Goal: Information Seeking & Learning: Find specific fact

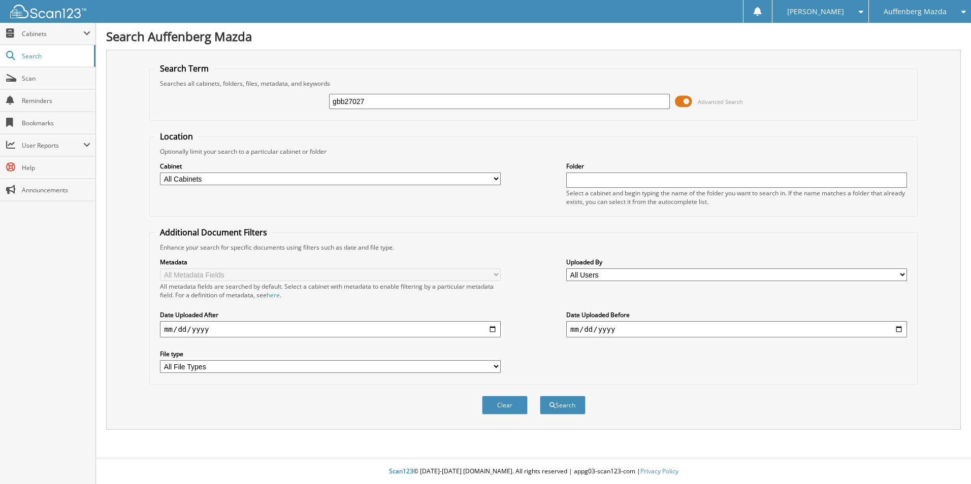
type input "gbb27027"
click at [540, 396] on button "Search" at bounding box center [563, 405] width 46 height 19
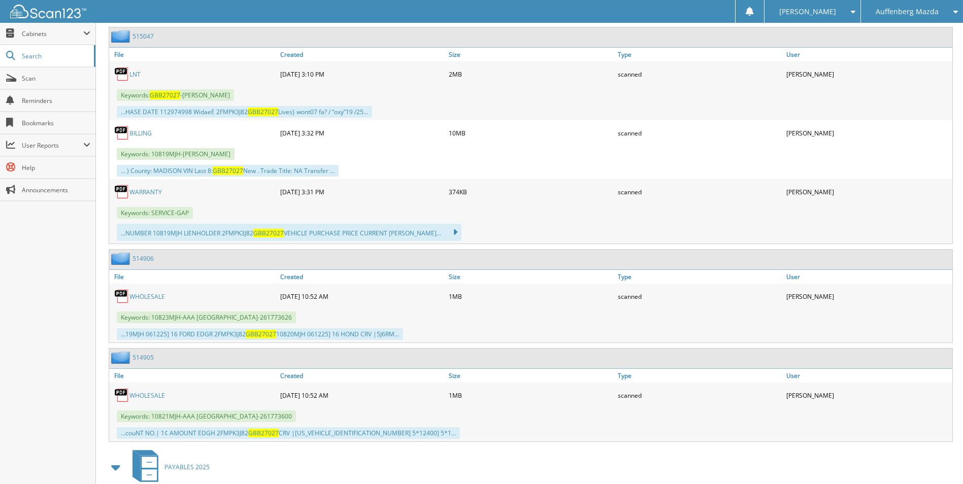
scroll to position [496, 0]
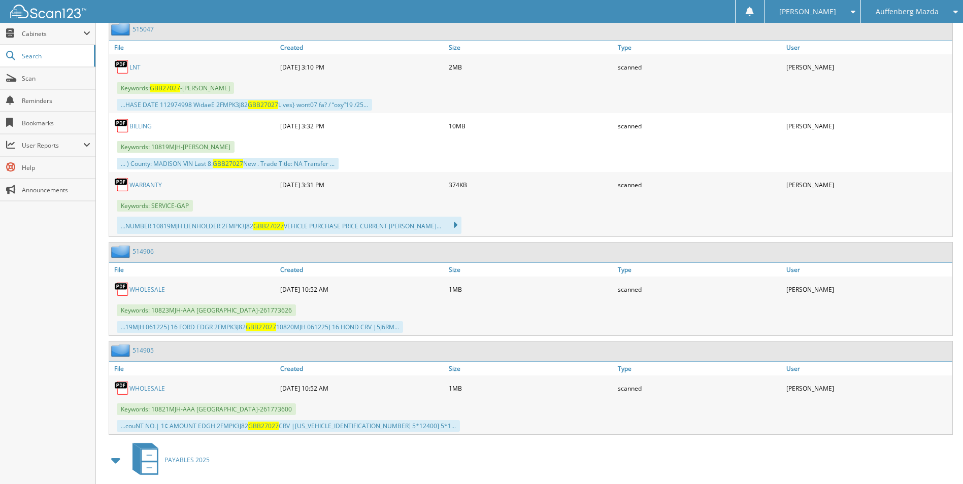
click at [138, 71] on link "LNT" at bounding box center [134, 67] width 11 height 9
click at [143, 29] on link "515047" at bounding box center [142, 29] width 21 height 9
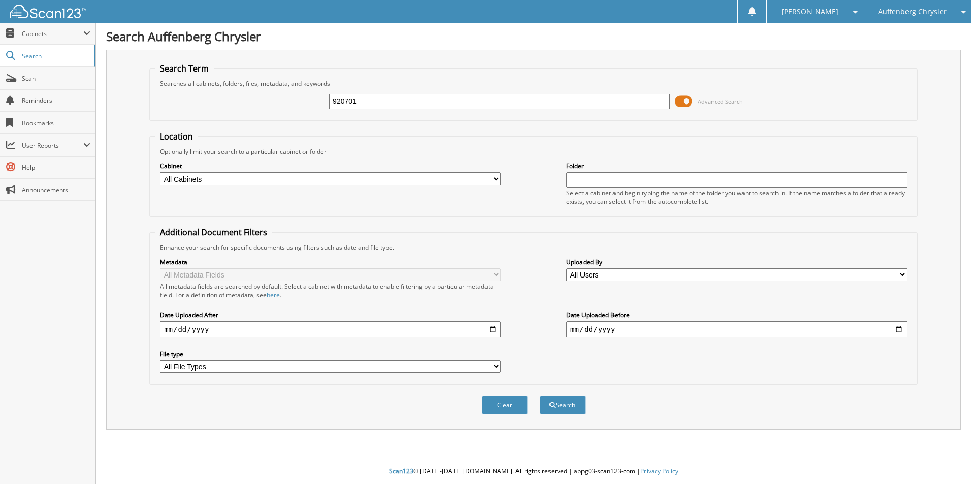
type input "920701"
click at [540, 396] on button "Search" at bounding box center [563, 405] width 46 height 19
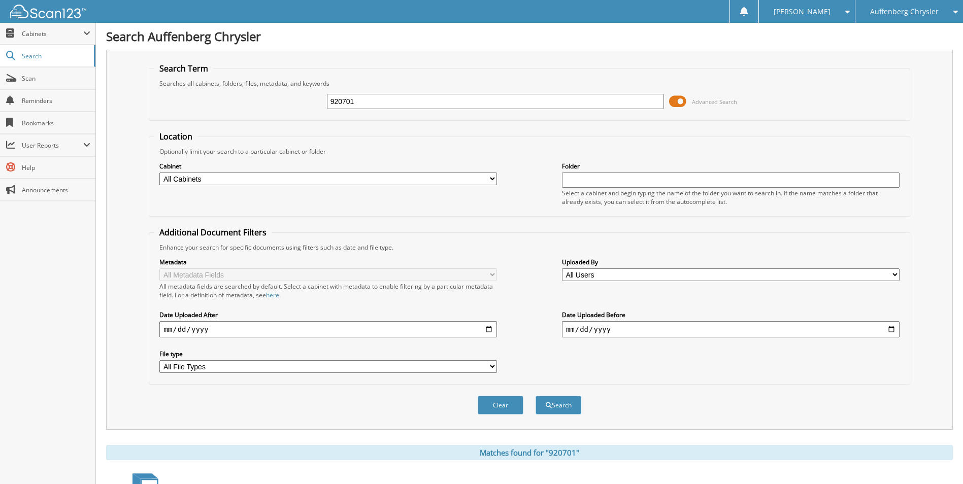
click at [684, 102] on span at bounding box center [677, 101] width 17 height 15
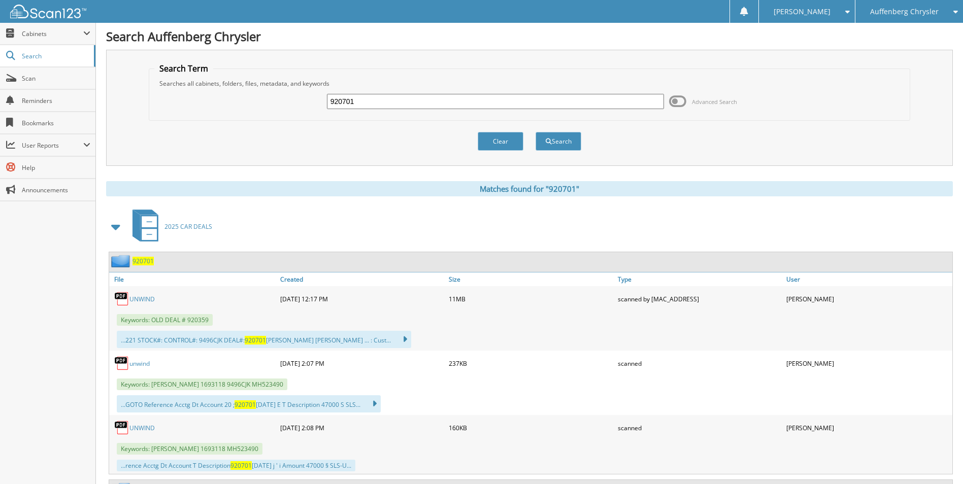
click at [376, 101] on input "920701" at bounding box center [496, 101] width 338 height 15
type input "260909833"
click at [536, 132] on button "Search" at bounding box center [559, 141] width 46 height 19
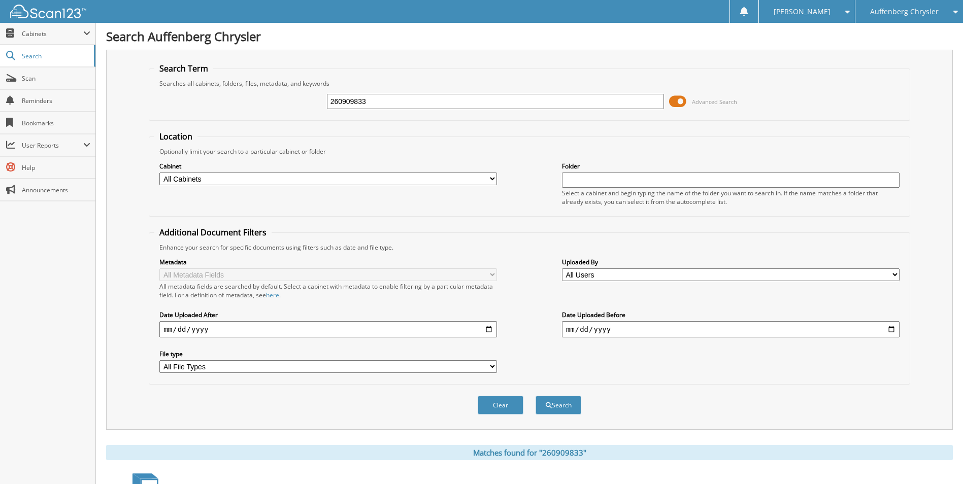
drag, startPoint x: 543, startPoint y: 111, endPoint x: 544, endPoint y: 101, distance: 9.7
click at [543, 110] on div "260909833 Advanced Search" at bounding box center [529, 101] width 750 height 27
click at [544, 101] on input "260909833" at bounding box center [496, 101] width 338 height 15
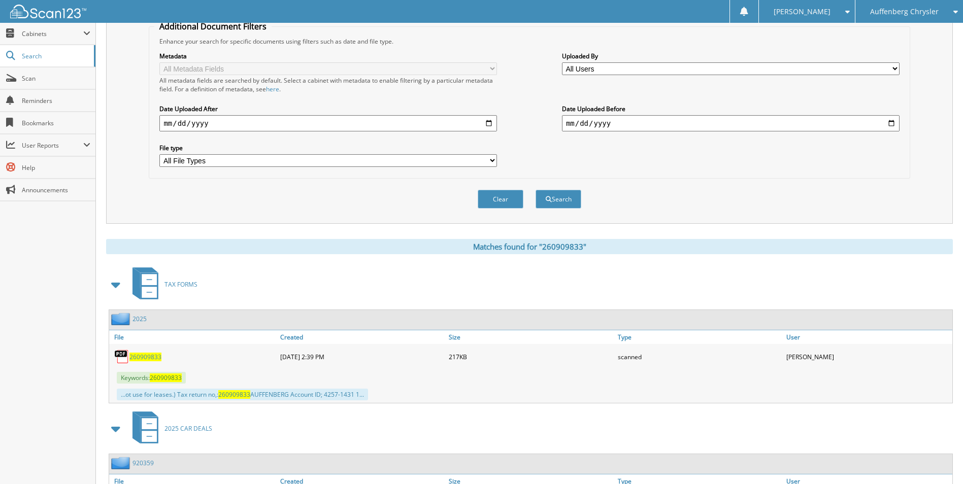
scroll to position [306, 0]
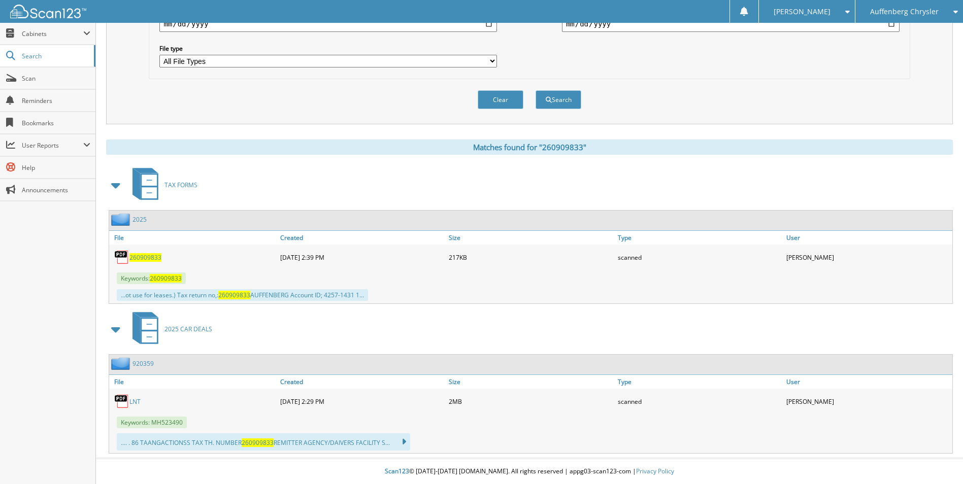
click at [154, 254] on span "260909833" at bounding box center [145, 257] width 32 height 9
click at [925, 3] on div "Auffenberg Chrysler" at bounding box center [908, 11] width 97 height 23
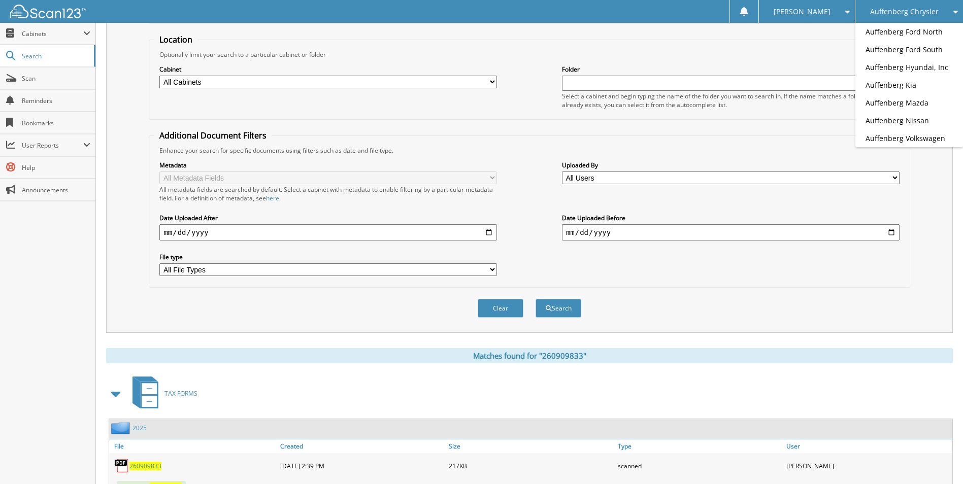
scroll to position [2, 0]
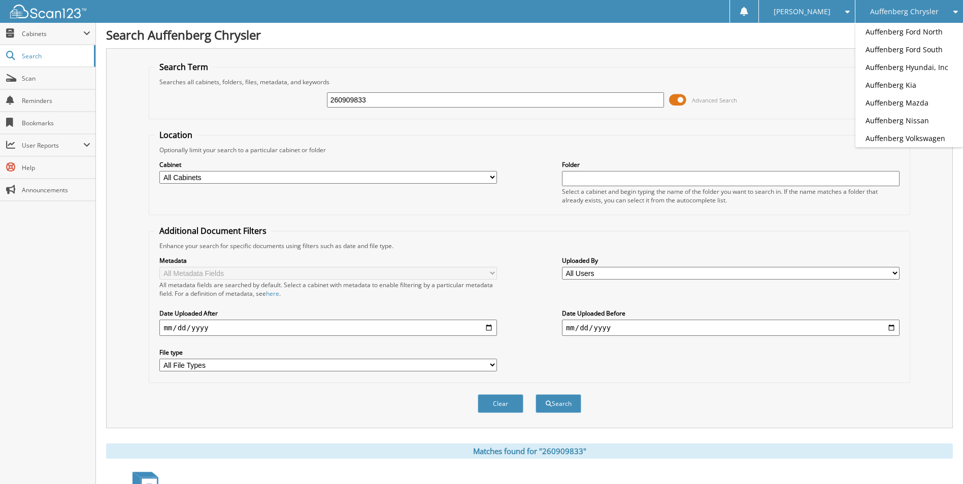
click at [377, 99] on input "260909833" at bounding box center [496, 99] width 338 height 15
click at [934, 17] on div "Auffenberg Chrysler" at bounding box center [908, 11] width 97 height 23
click at [909, 99] on link "Auffenberg Mazda" at bounding box center [909, 103] width 108 height 18
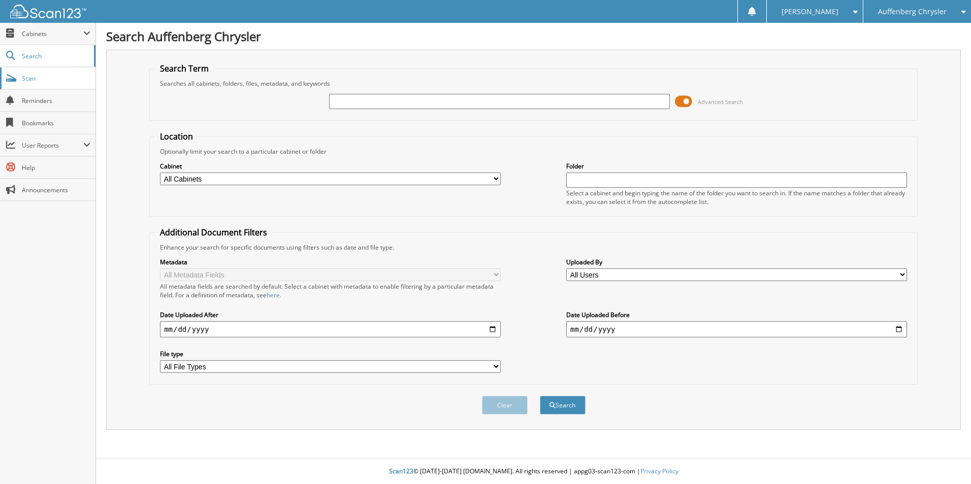
click at [68, 72] on link "Scan" at bounding box center [47, 79] width 95 height 22
click at [473, 108] on input "text" at bounding box center [499, 101] width 341 height 15
paste input "1C6RR7GT3DS542989"
drag, startPoint x: 373, startPoint y: 98, endPoint x: 309, endPoint y: 99, distance: 64.0
click at [309, 99] on div "1C6RR7GT3DS542989 Advanced Search" at bounding box center [533, 101] width 757 height 27
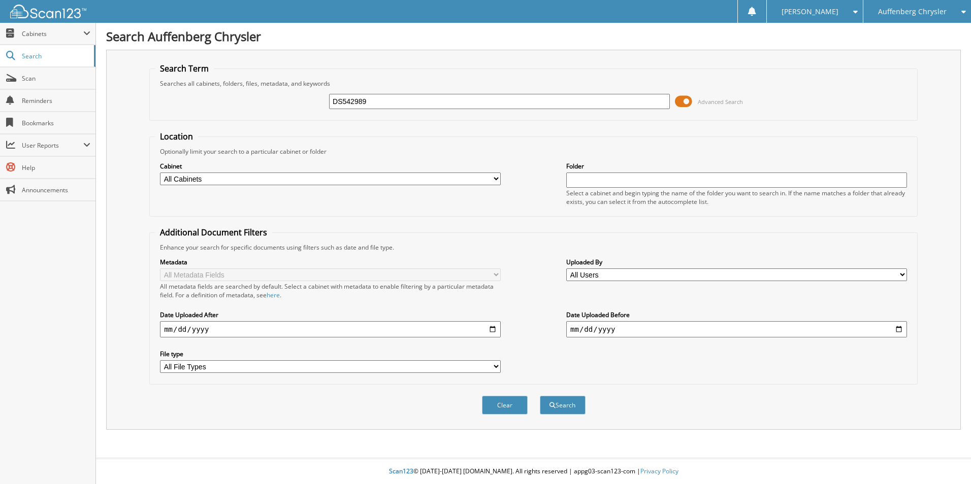
type input "DS542989"
click at [540, 396] on button "Search" at bounding box center [563, 405] width 46 height 19
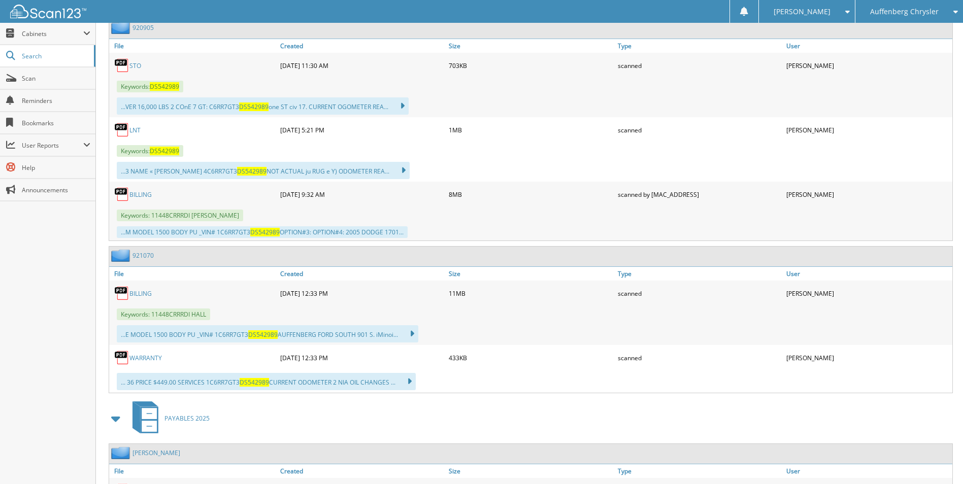
scroll to position [406, 0]
